Goal: Task Accomplishment & Management: Manage account settings

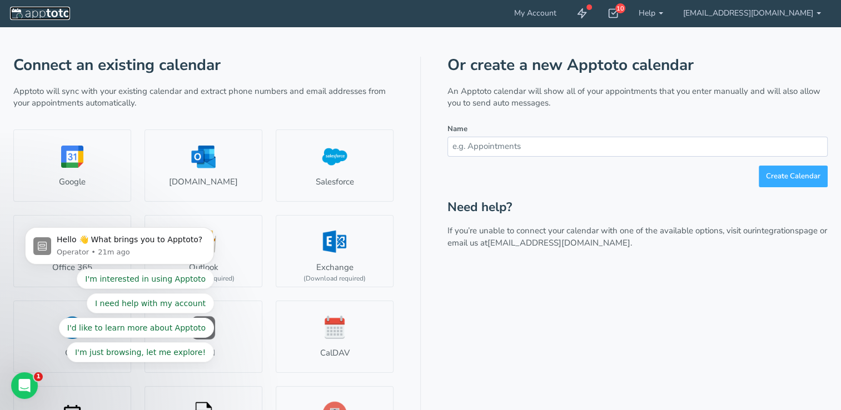
click at [52, 11] on img at bounding box center [40, 13] width 60 height 11
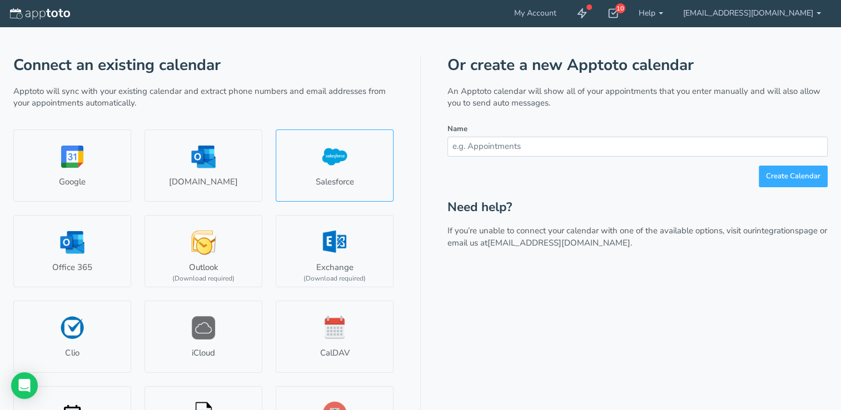
click at [344, 176] on link "Salesforce" at bounding box center [335, 166] width 118 height 72
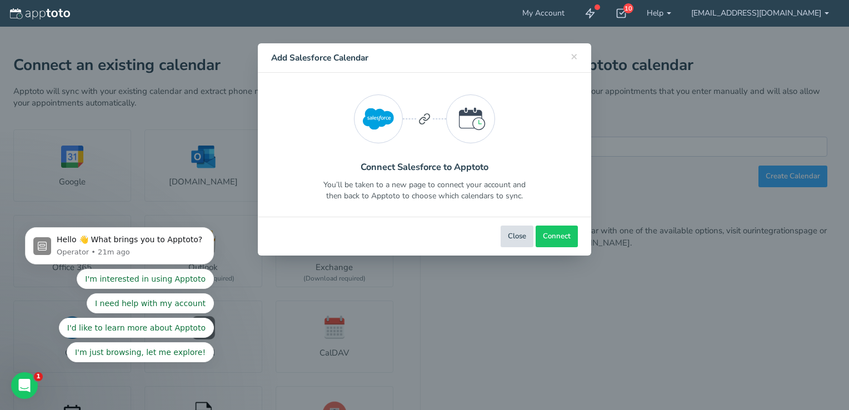
click at [525, 237] on button "Close" at bounding box center [517, 237] width 33 height 22
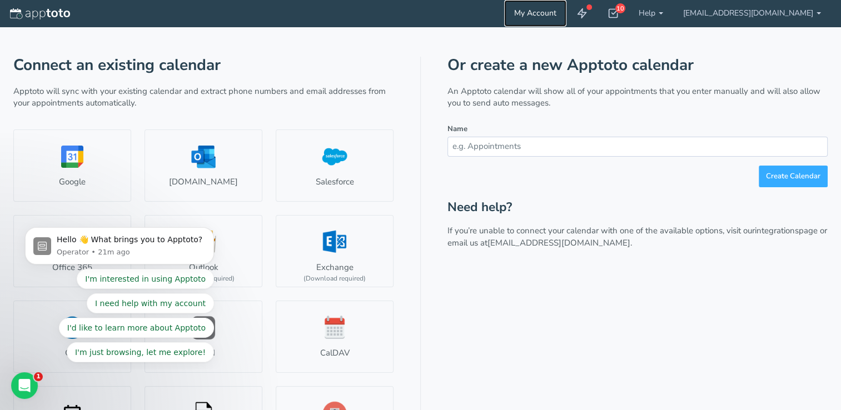
click at [566, 14] on link "My Account" at bounding box center [535, 13] width 62 height 27
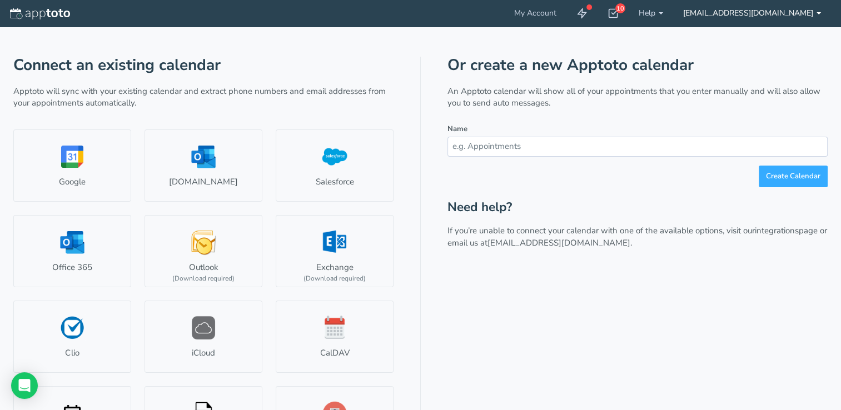
click at [727, 12] on link "[EMAIL_ADDRESS][DOMAIN_NAME]" at bounding box center [752, 13] width 158 height 27
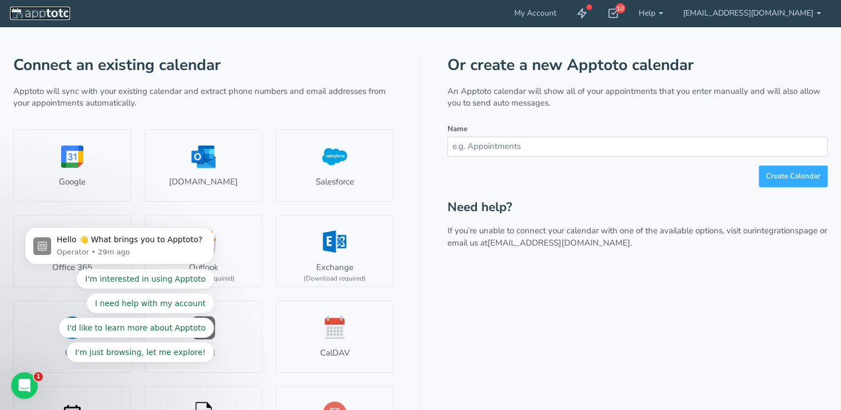
click at [33, 9] on img at bounding box center [40, 13] width 60 height 11
click at [566, 18] on link "My Account" at bounding box center [535, 13] width 62 height 27
